Goal: Task Accomplishment & Management: Use online tool/utility

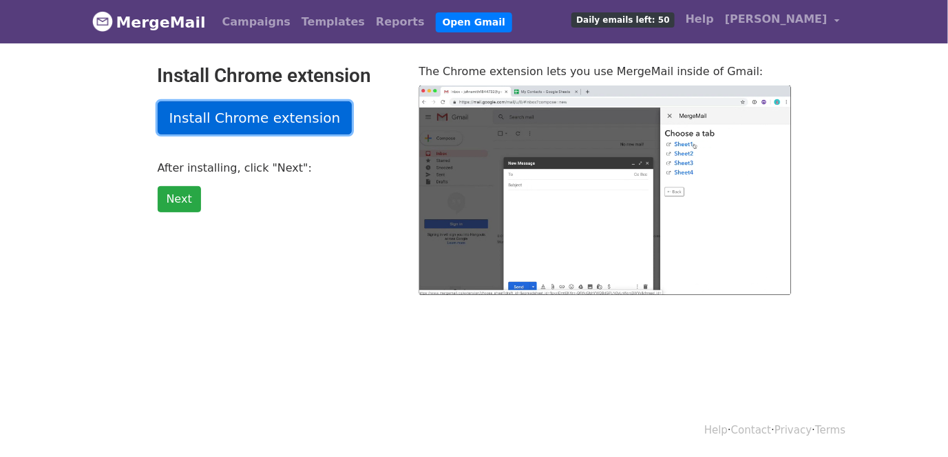
click at [223, 116] on link "Install Chrome extension" at bounding box center [255, 117] width 195 height 33
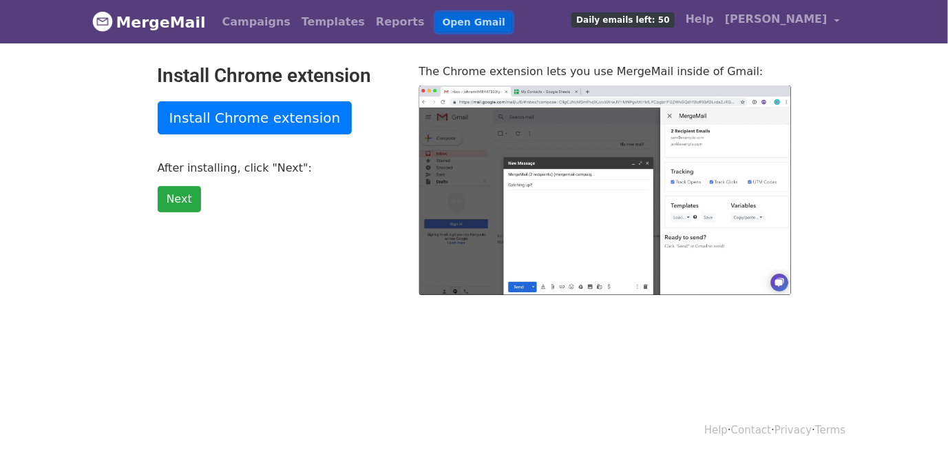
click at [436, 30] on link "Open Gmail" at bounding box center [474, 22] width 76 height 20
type input "28.03"
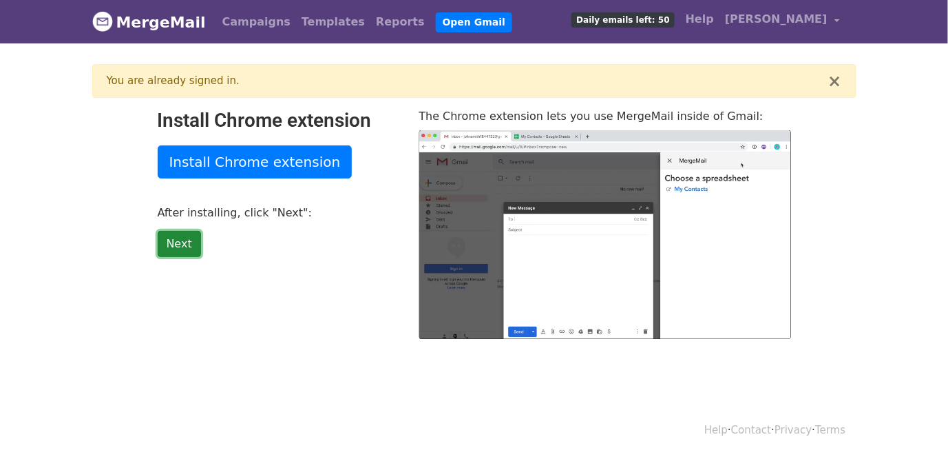
click at [164, 240] on link "Next" at bounding box center [179, 244] width 43 height 26
type input "22.31"
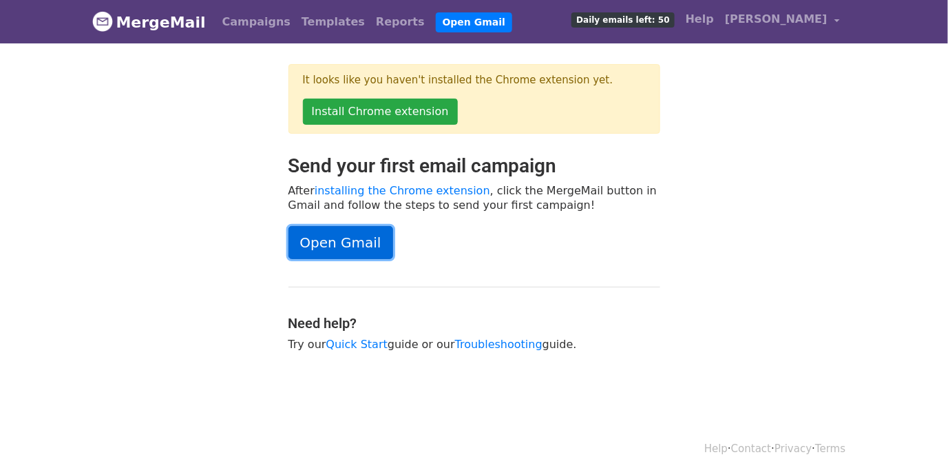
click at [343, 249] on link "Open Gmail" at bounding box center [341, 242] width 105 height 33
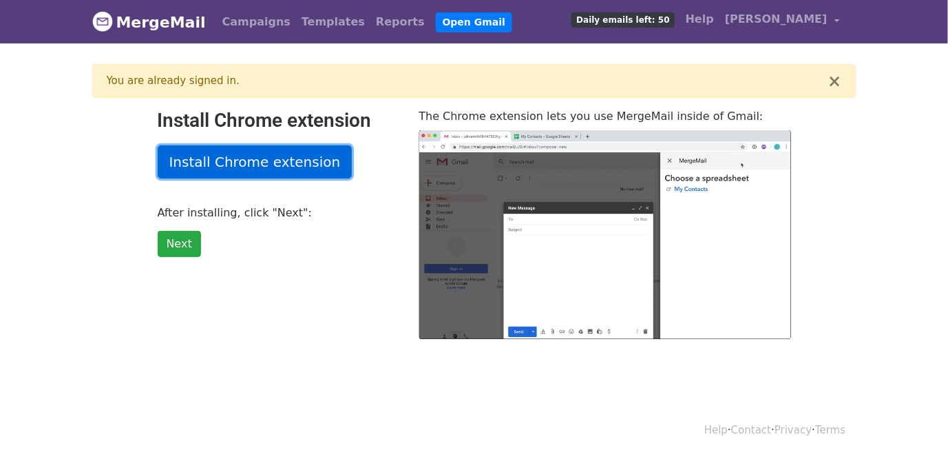
click at [260, 156] on link "Install Chrome extension" at bounding box center [255, 161] width 195 height 33
type input "14.48"
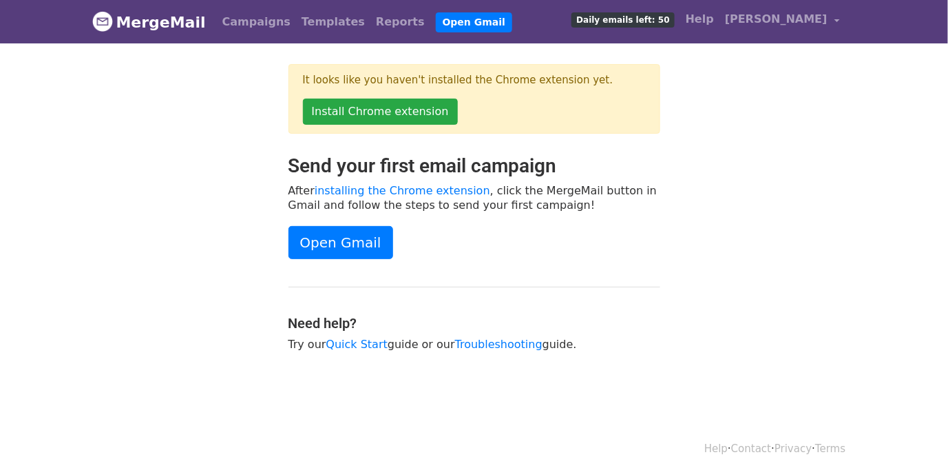
click at [313, 258] on div "Send your first email campaign After installing the Chrome extension , click th…" at bounding box center [474, 259] width 393 height 211
click at [317, 244] on link "Open Gmail" at bounding box center [341, 242] width 105 height 33
click at [436, 25] on link "Open Gmail" at bounding box center [474, 22] width 76 height 20
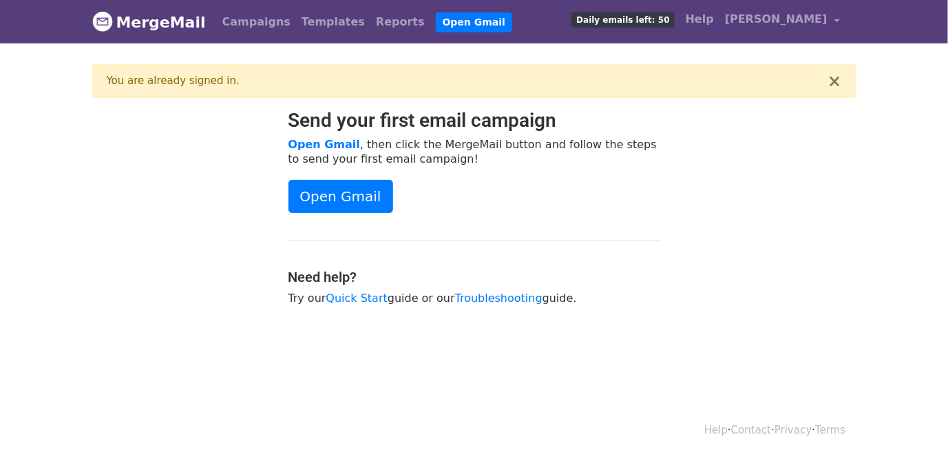
click at [342, 317] on div "Send your first email campaign Open Gmail , then click the MergeMail button and…" at bounding box center [474, 214] width 393 height 211
click at [469, 295] on link "Troubleshooting" at bounding box center [498, 297] width 87 height 13
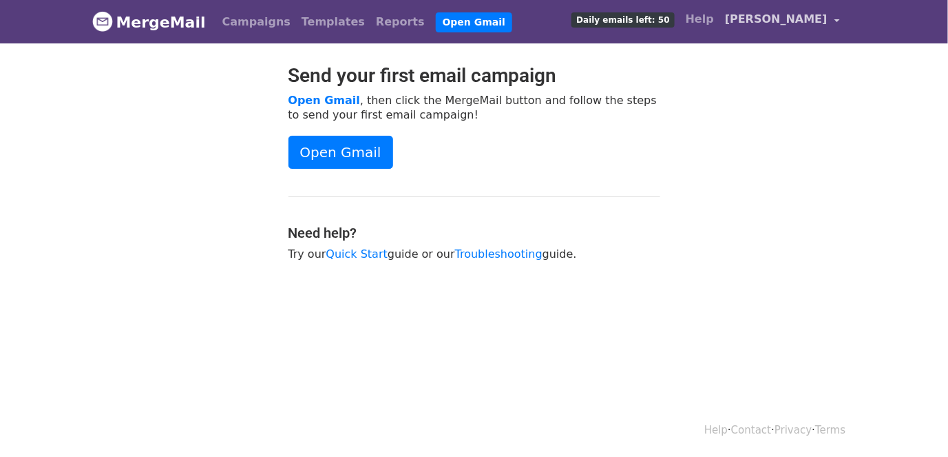
click at [838, 28] on link "[PERSON_NAME]" at bounding box center [782, 22] width 125 height 32
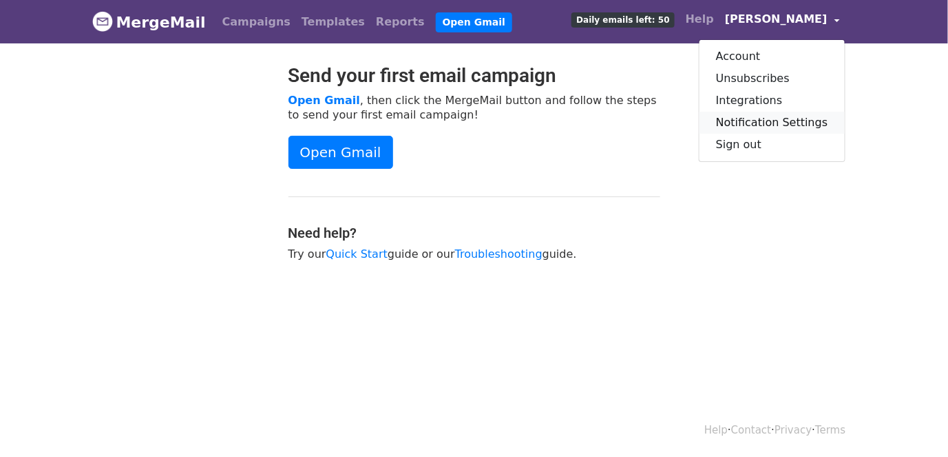
click at [777, 130] on link "Notification Settings" at bounding box center [772, 123] width 145 height 22
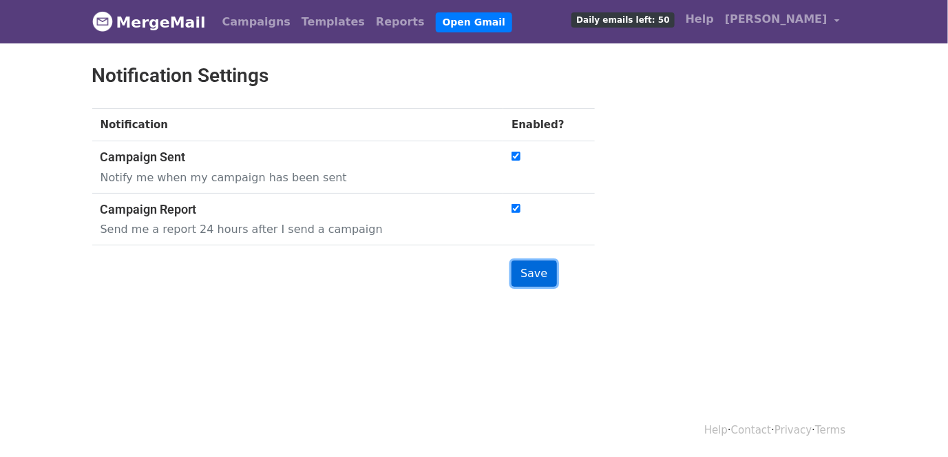
click at [532, 266] on input "Save" at bounding box center [534, 273] width 45 height 26
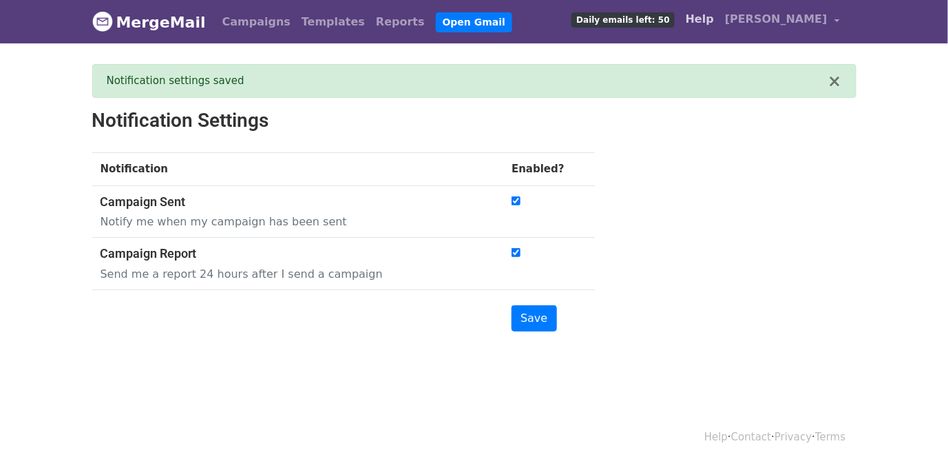
click at [720, 17] on link "Help" at bounding box center [699, 20] width 39 height 28
click at [370, 22] on link "Reports" at bounding box center [400, 22] width 60 height 28
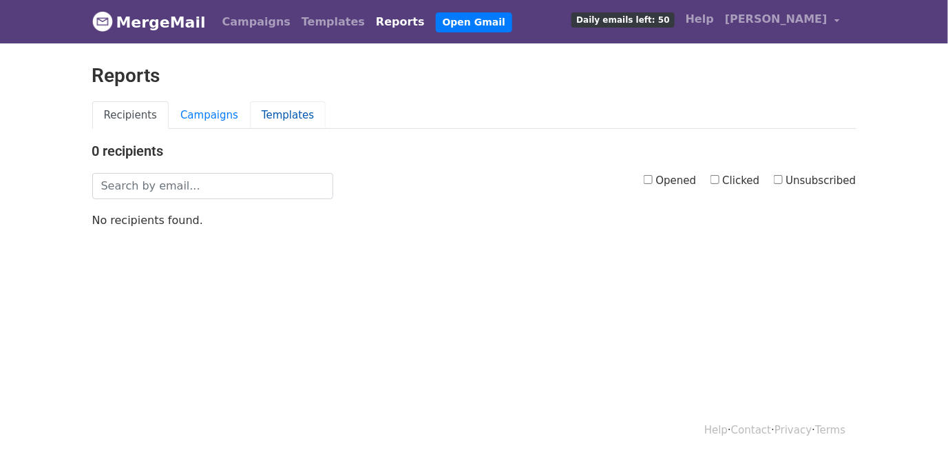
click at [282, 118] on link "Templates" at bounding box center [288, 115] width 76 height 28
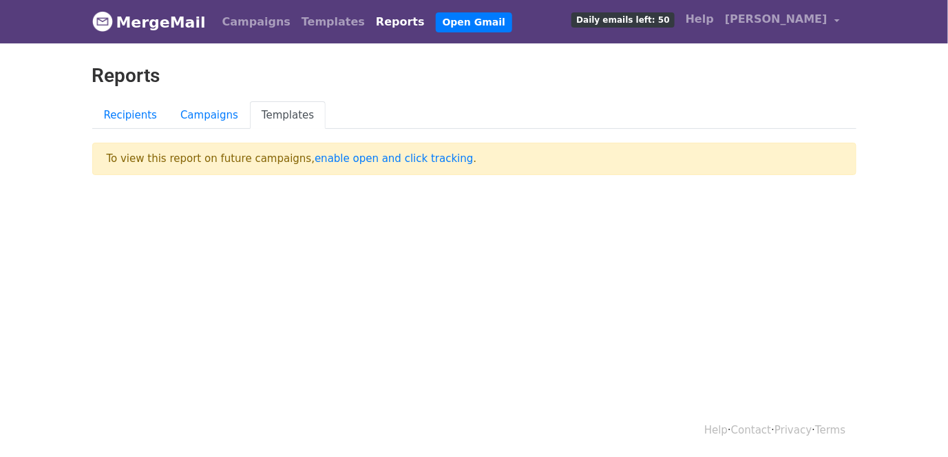
click at [335, 169] on p "To view this report on future campaigns, enable open and click tracking ." at bounding box center [474, 159] width 764 height 32
click at [334, 154] on link "enable open and click tracking" at bounding box center [394, 158] width 158 height 12
click at [805, 17] on span "[PERSON_NAME]" at bounding box center [776, 19] width 103 height 17
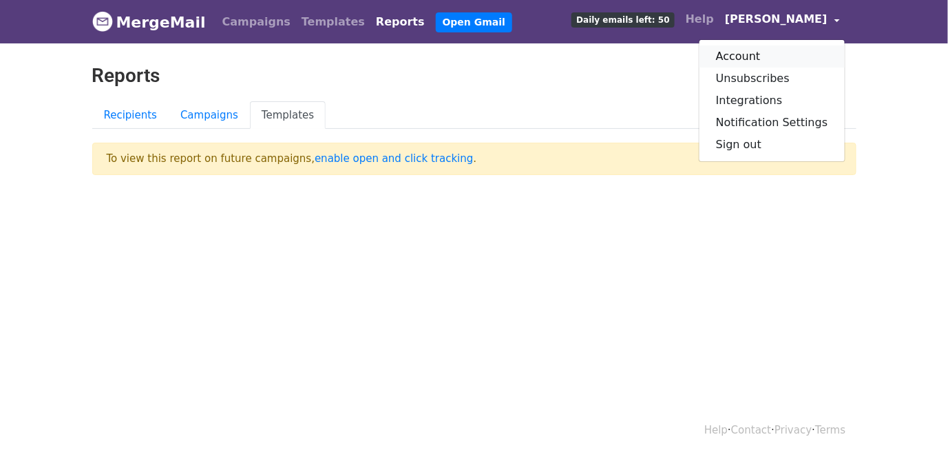
click at [726, 54] on link "Account" at bounding box center [772, 56] width 145 height 22
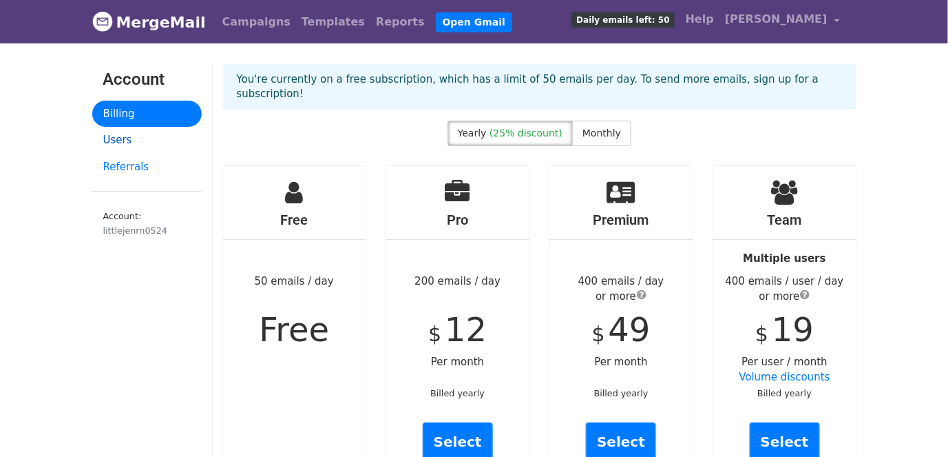
click at [110, 143] on link "Users" at bounding box center [146, 140] width 109 height 27
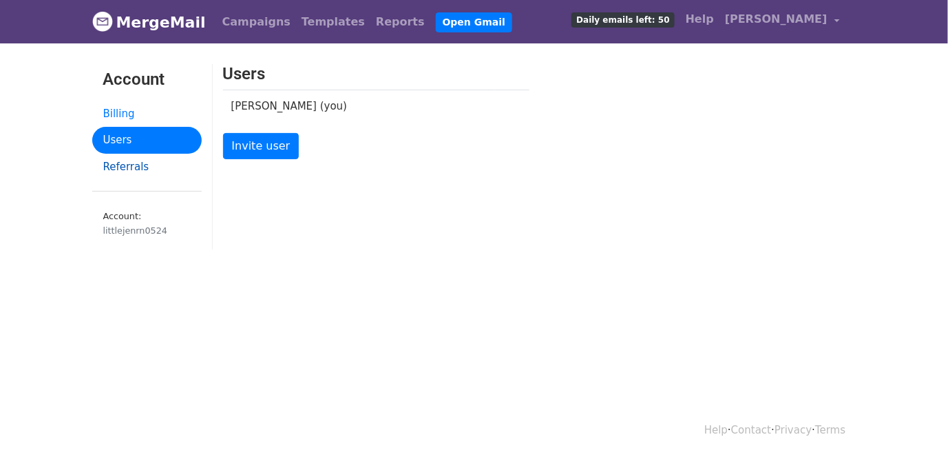
click at [129, 167] on link "Referrals" at bounding box center [146, 167] width 109 height 27
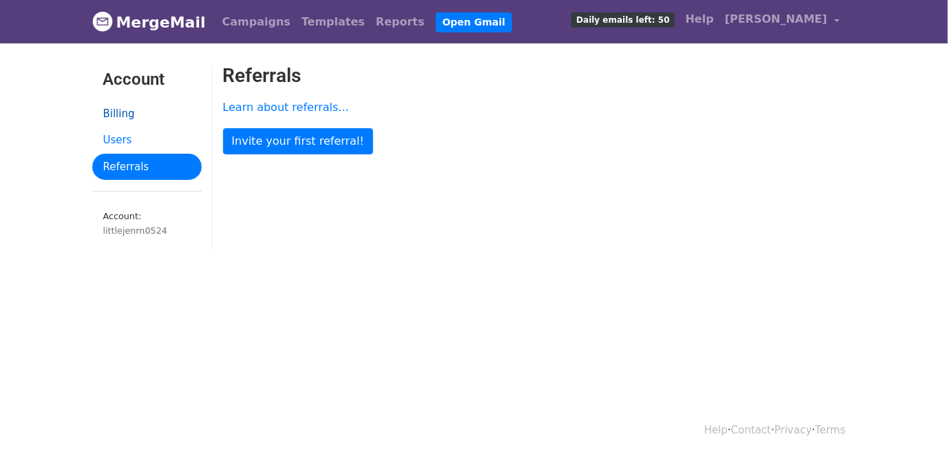
click at [119, 117] on link "Billing" at bounding box center [146, 114] width 109 height 27
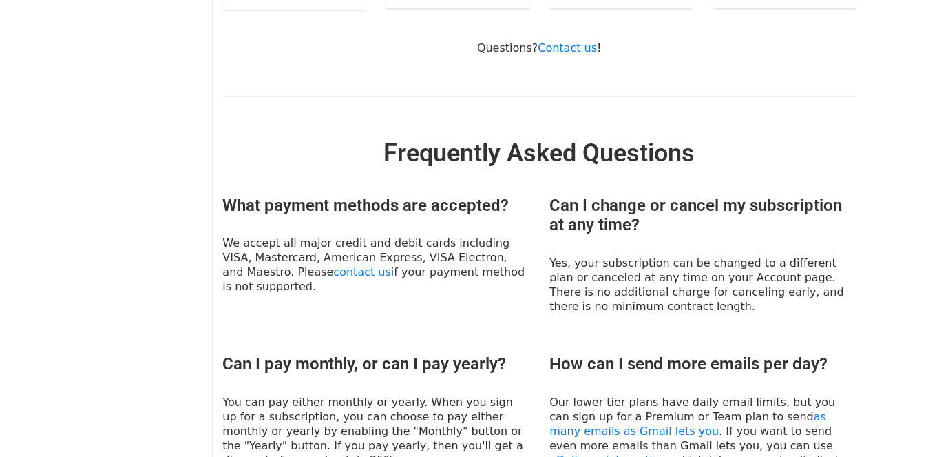
scroll to position [386, 0]
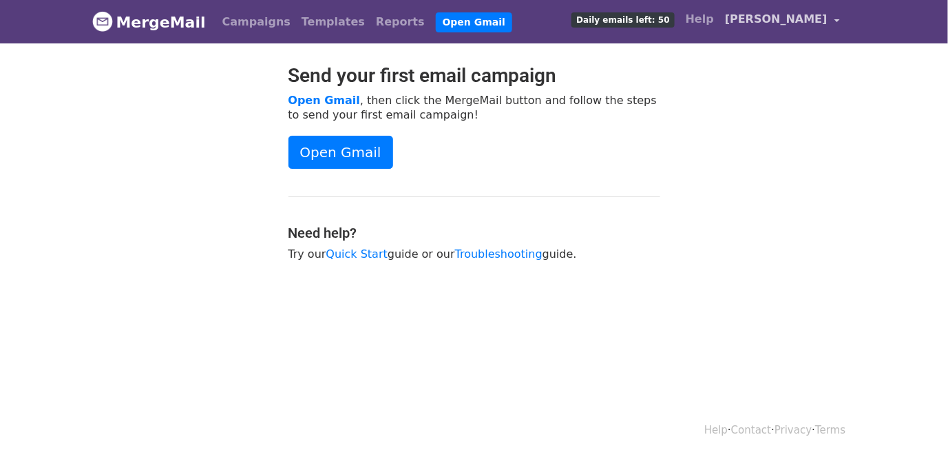
click at [800, 16] on span "[PERSON_NAME]" at bounding box center [776, 19] width 103 height 17
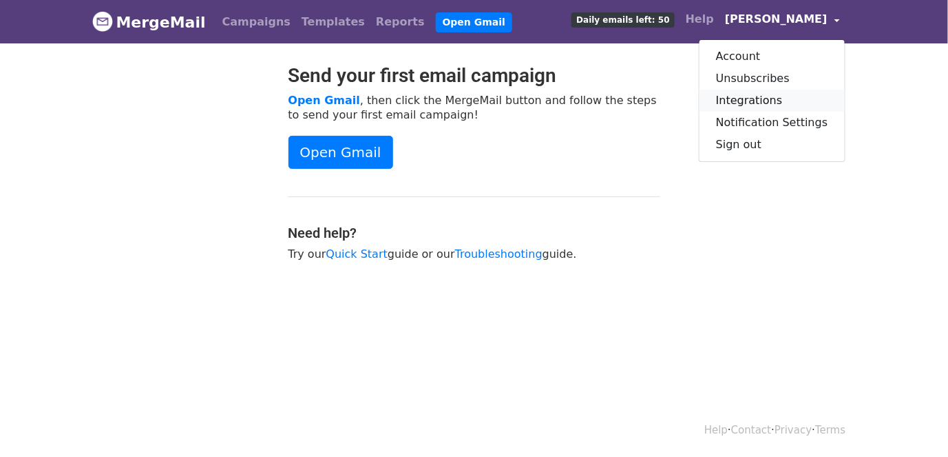
click at [777, 104] on link "Integrations" at bounding box center [772, 101] width 145 height 22
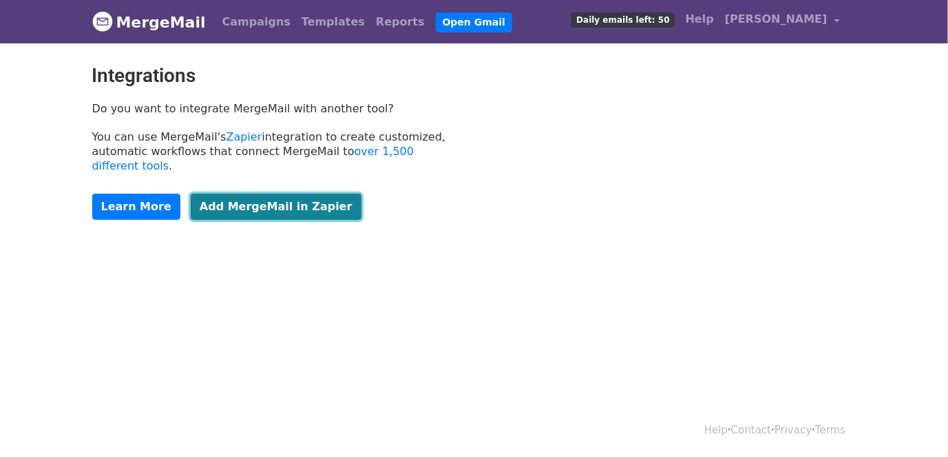
click at [218, 193] on link "Add MergeMail in Zapier" at bounding box center [276, 206] width 171 height 26
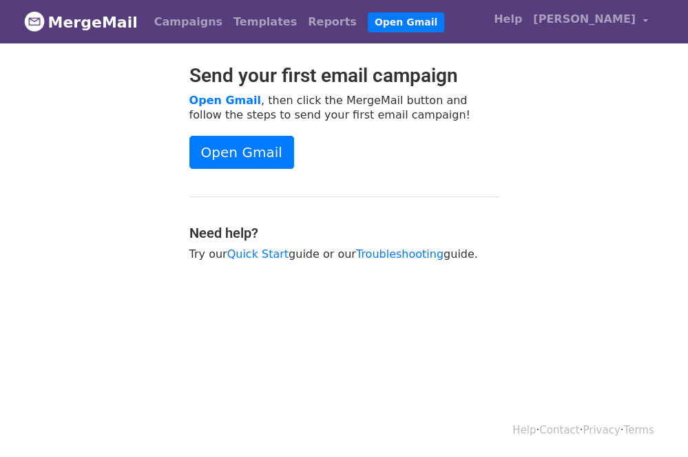
drag, startPoint x: 341, startPoint y: 48, endPoint x: 338, endPoint y: 36, distance: 12.7
click at [340, 45] on body "MergeMail Campaigns Templates Reports Open Gmail Daily emails left: 50 Help [PE…" at bounding box center [344, 165] width 688 height 330
drag, startPoint x: 381, startPoint y: 246, endPoint x: 385, endPoint y: 254, distance: 9.2
click at [385, 254] on div "Send your first email campaign Open Gmail , then click the MergeMail button and…" at bounding box center [344, 169] width 331 height 211
click at [385, 253] on link "Troubleshooting" at bounding box center [399, 253] width 87 height 13
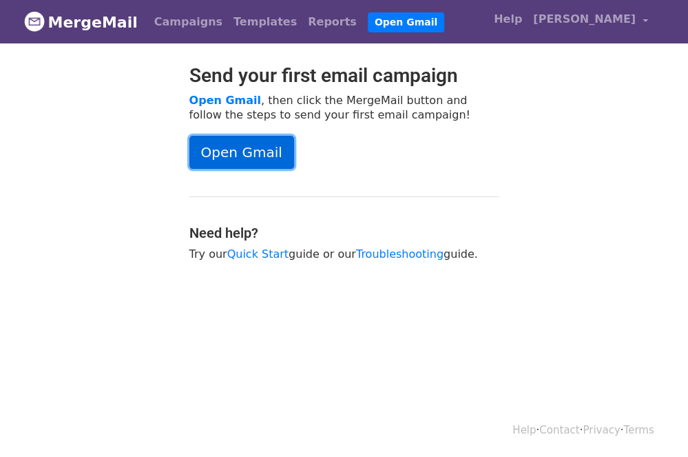
click at [216, 156] on link "Open Gmail" at bounding box center [241, 152] width 105 height 33
